Goal: Task Accomplishment & Management: Complete application form

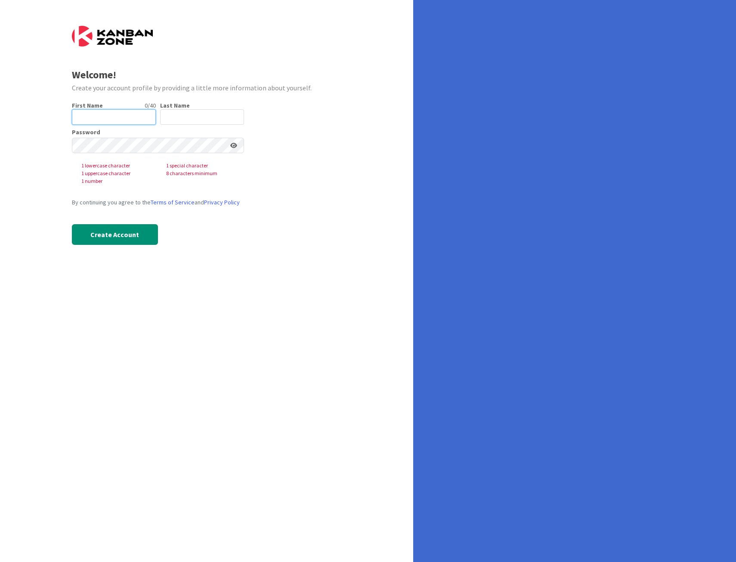
click at [91, 121] on input "text" at bounding box center [114, 116] width 84 height 15
type input "[PERSON_NAME]"
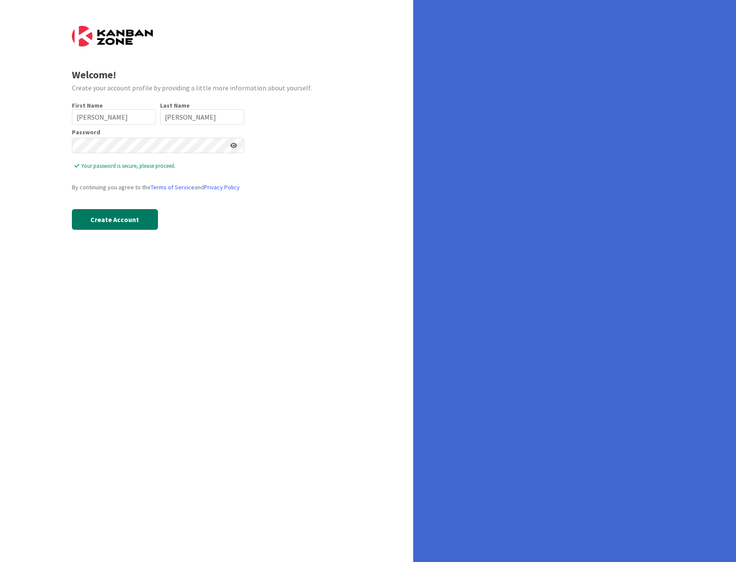
click at [117, 219] on button "Create Account" at bounding box center [115, 219] width 86 height 21
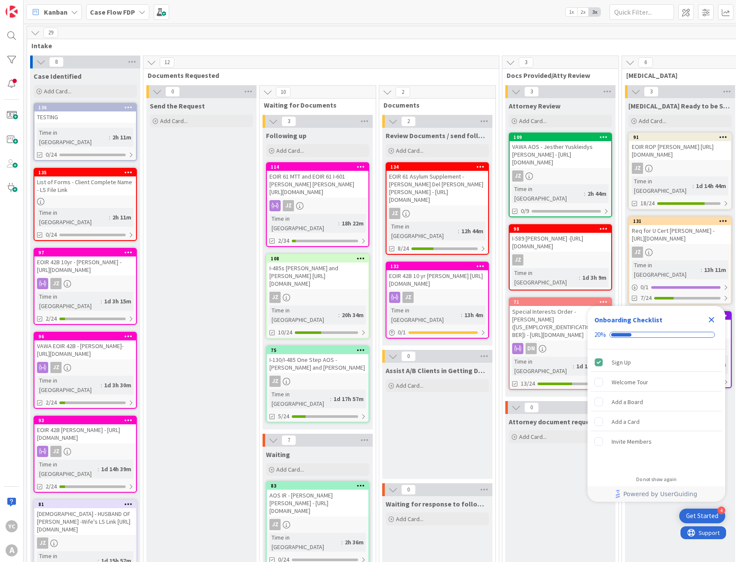
click at [712, 322] on icon "Close Checklist" at bounding box center [711, 320] width 10 height 10
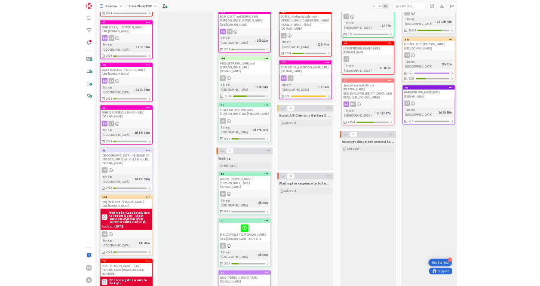
scroll to position [172, 0]
